Goal: Task Accomplishment & Management: Use online tool/utility

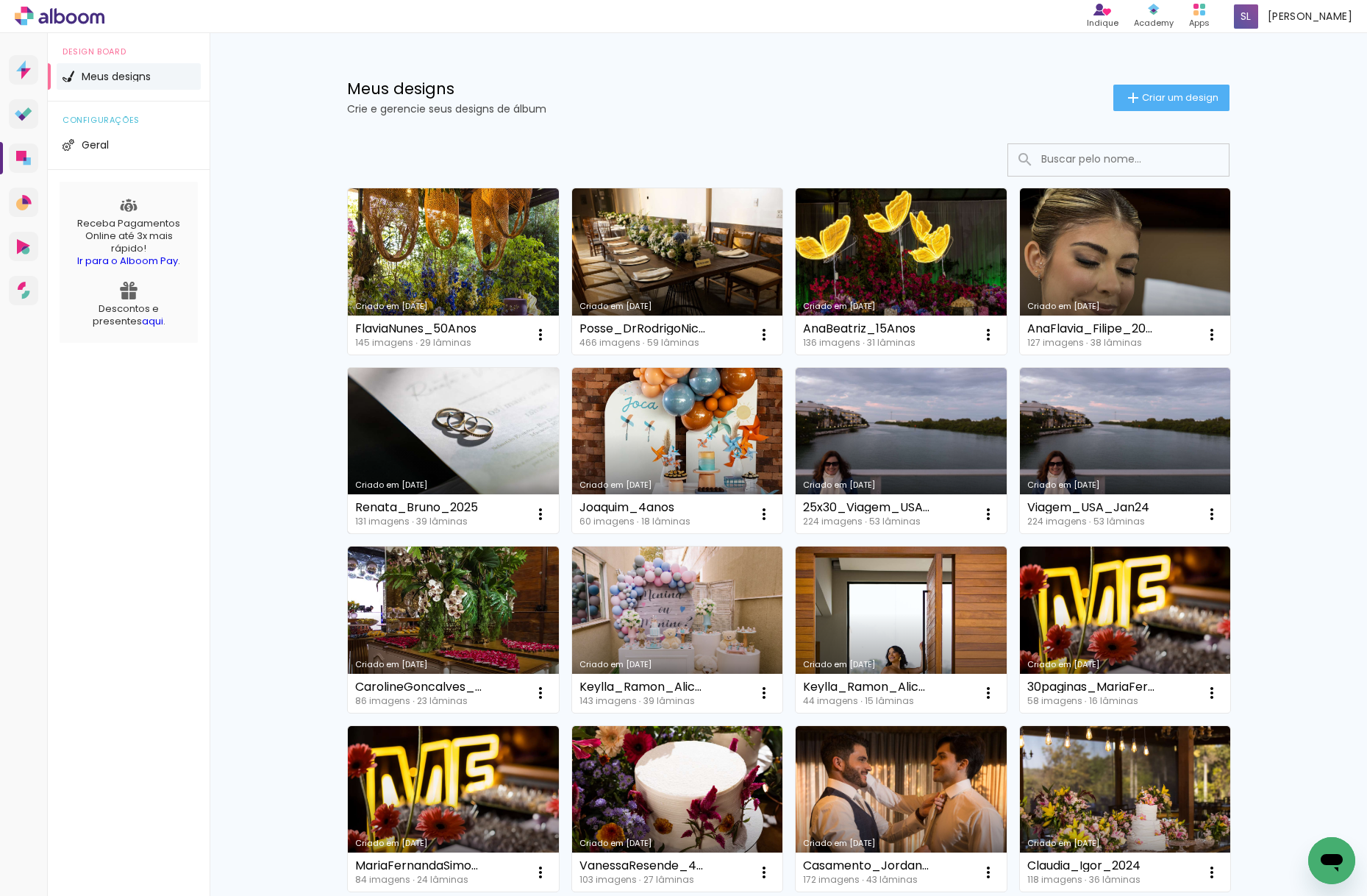
click at [398, 448] on link "Criado em [DATE]" at bounding box center [453, 450] width 211 height 166
